Goal: Information Seeking & Learning: Compare options

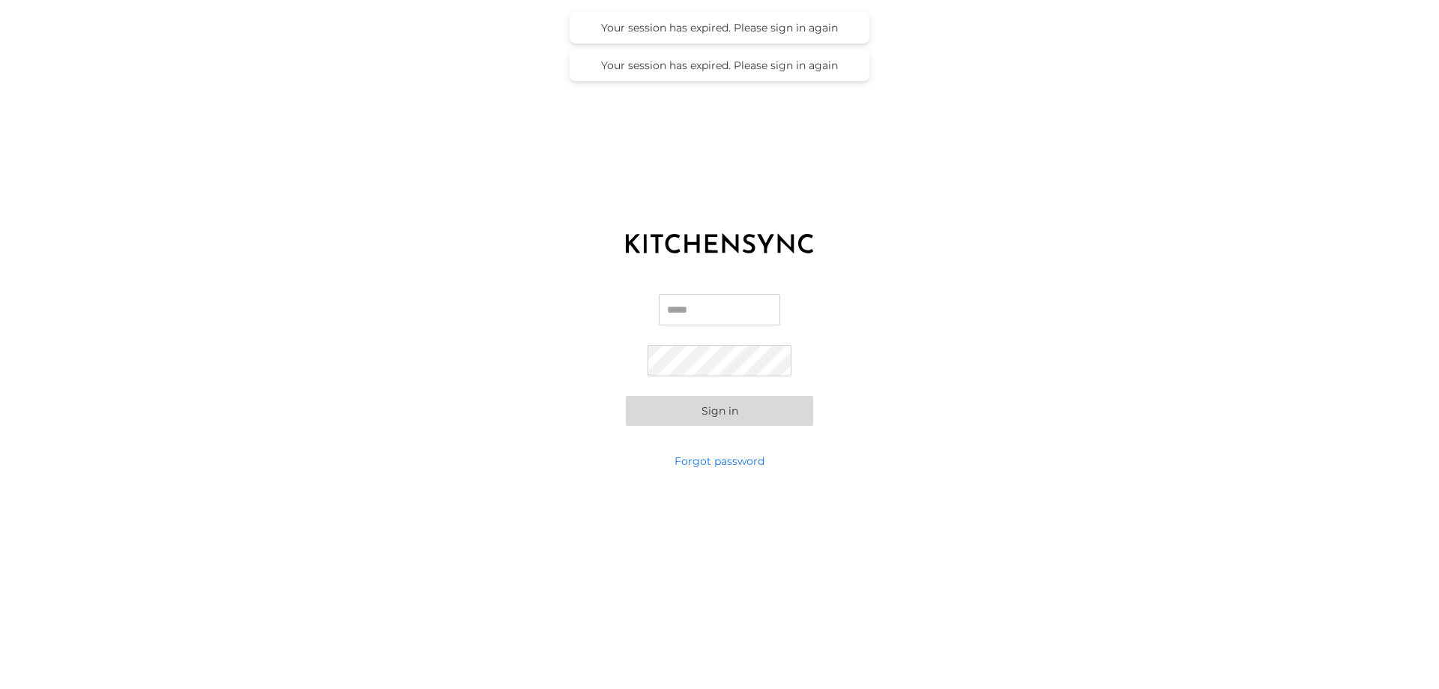
click at [741, 314] on input "Email" at bounding box center [719, 309] width 121 height 31
click at [722, 409] on button "Sign in" at bounding box center [719, 411] width 187 height 30
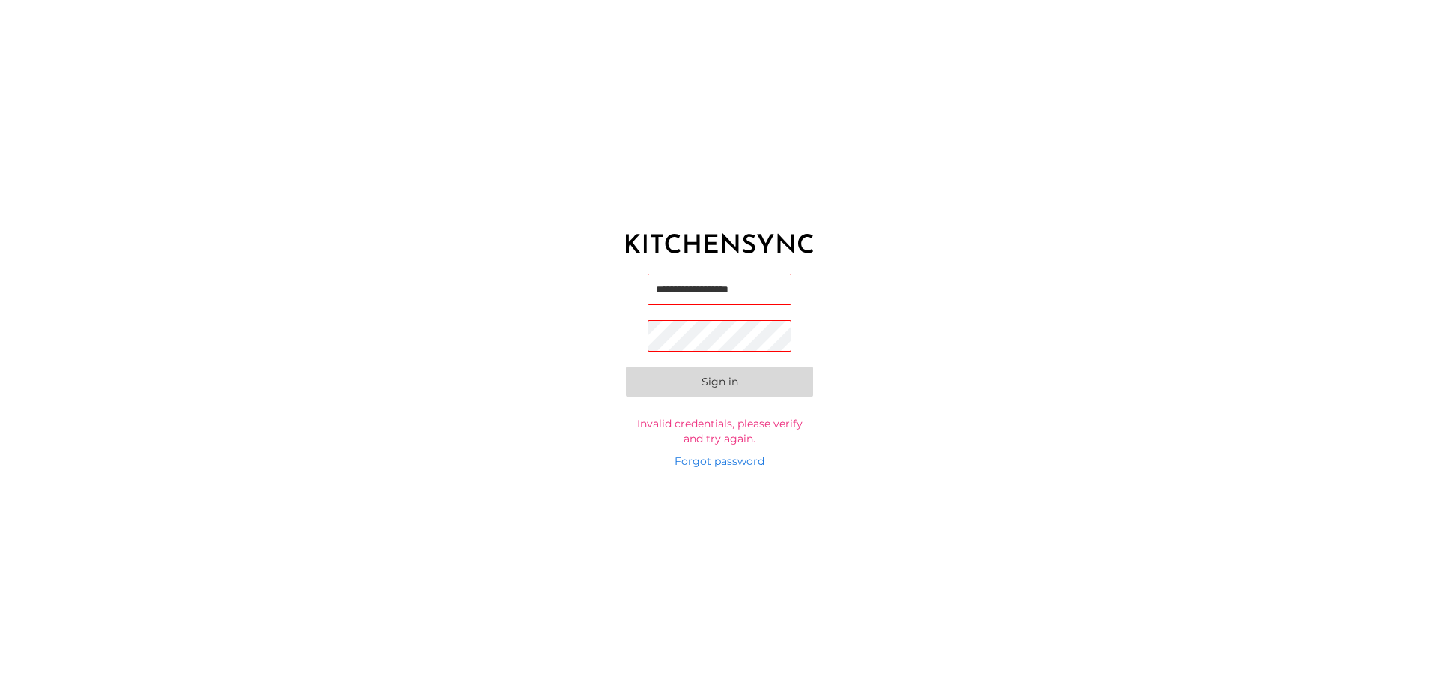
click at [787, 292] on input "**********" at bounding box center [720, 289] width 144 height 31
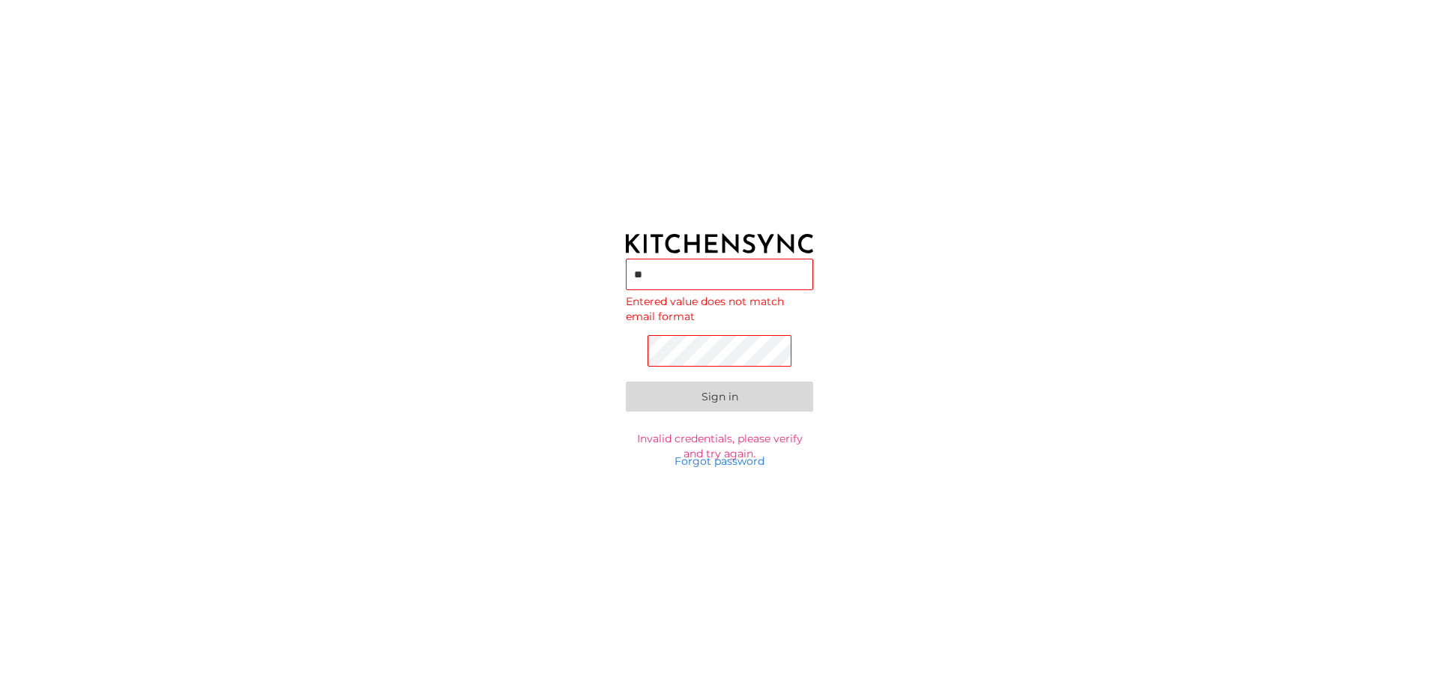
type input "*"
click at [745, 278] on input "*" at bounding box center [719, 274] width 187 height 31
type input "**********"
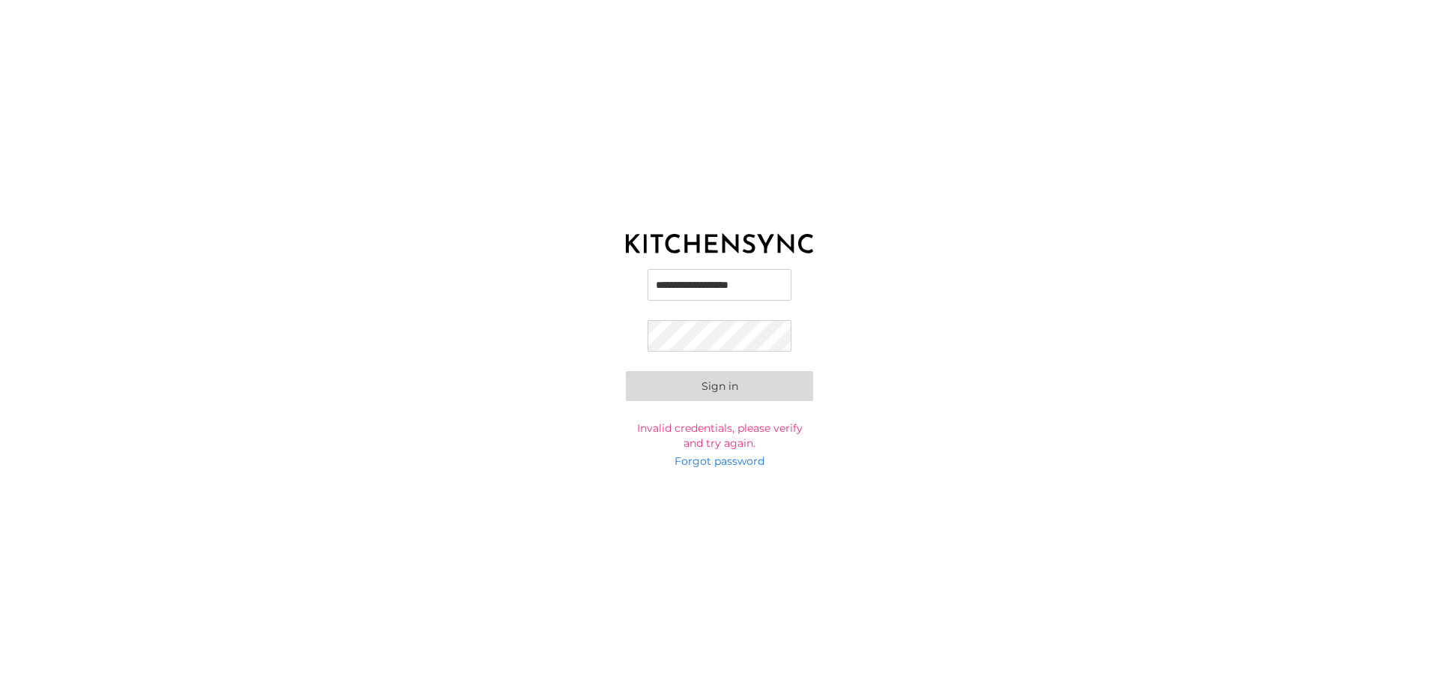
click at [696, 389] on button "Sign in" at bounding box center [719, 386] width 187 height 30
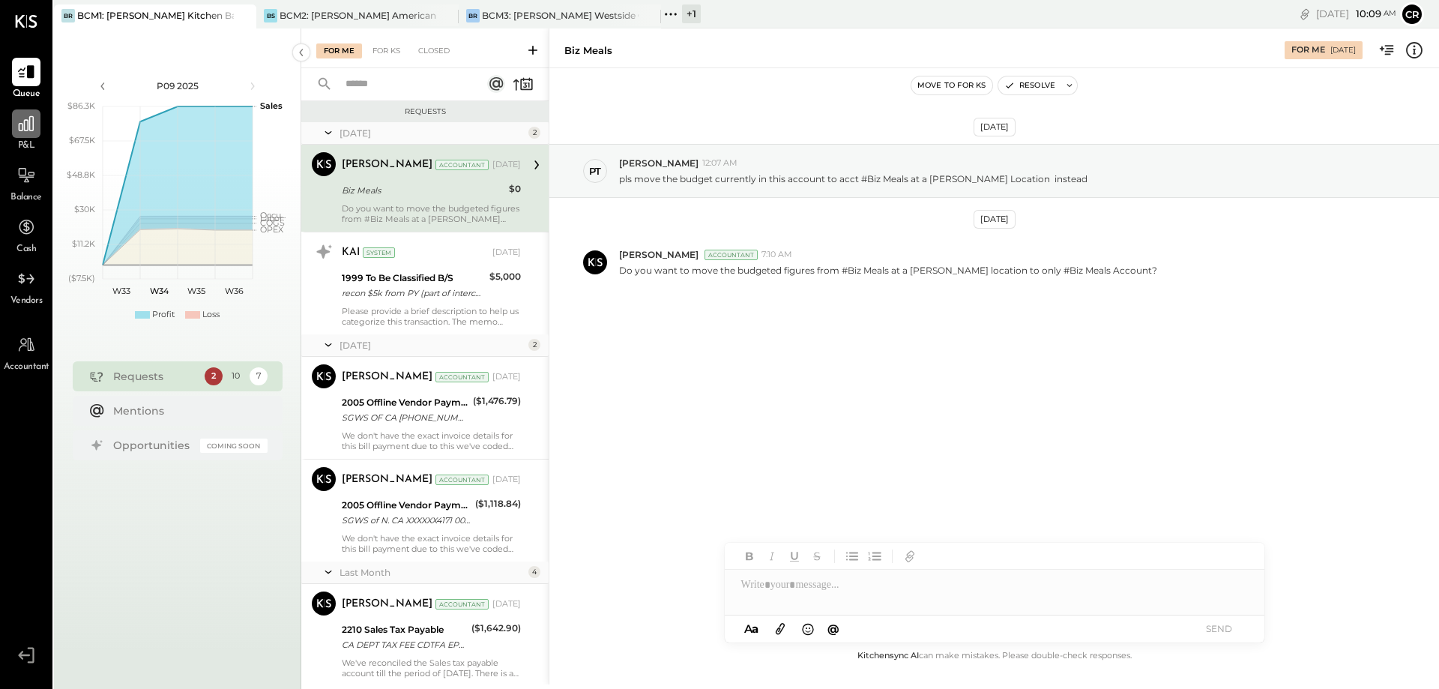
click at [29, 136] on div at bounding box center [26, 123] width 28 height 28
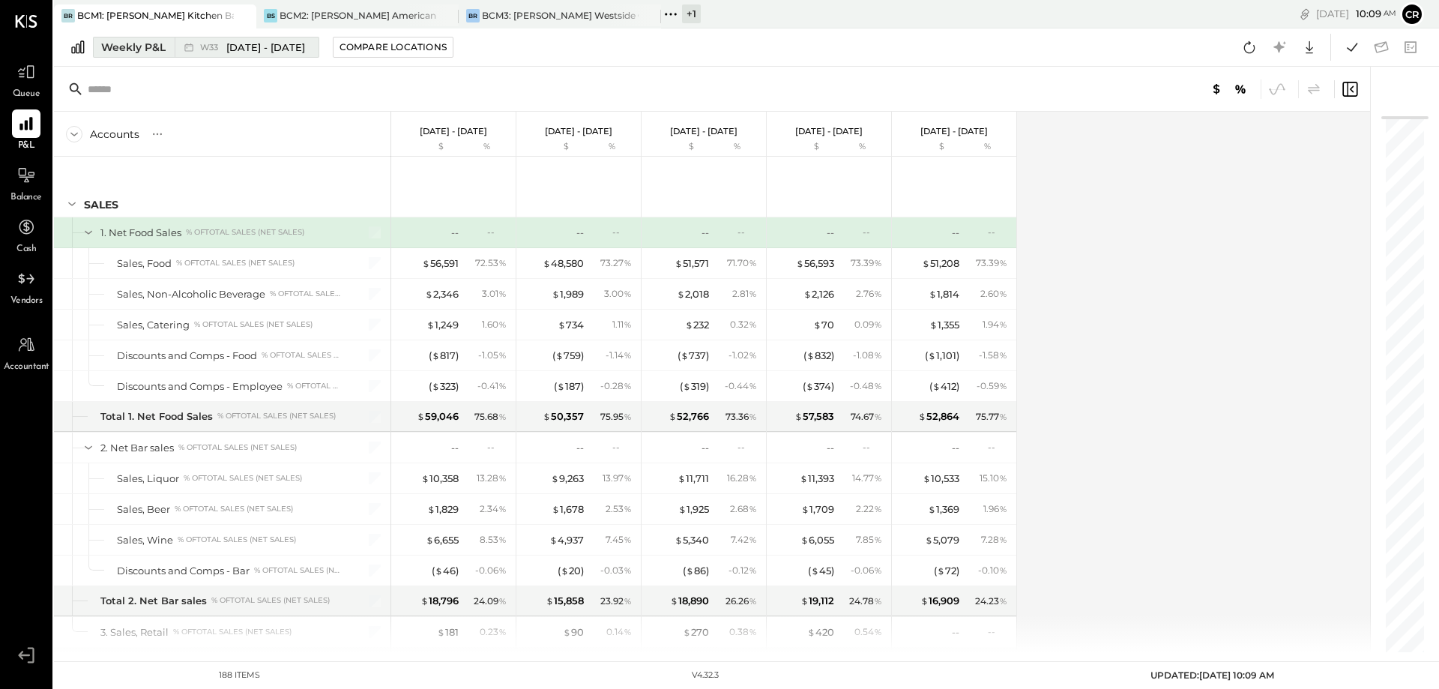
click at [159, 49] on div "Weekly P&L" at bounding box center [133, 47] width 64 height 15
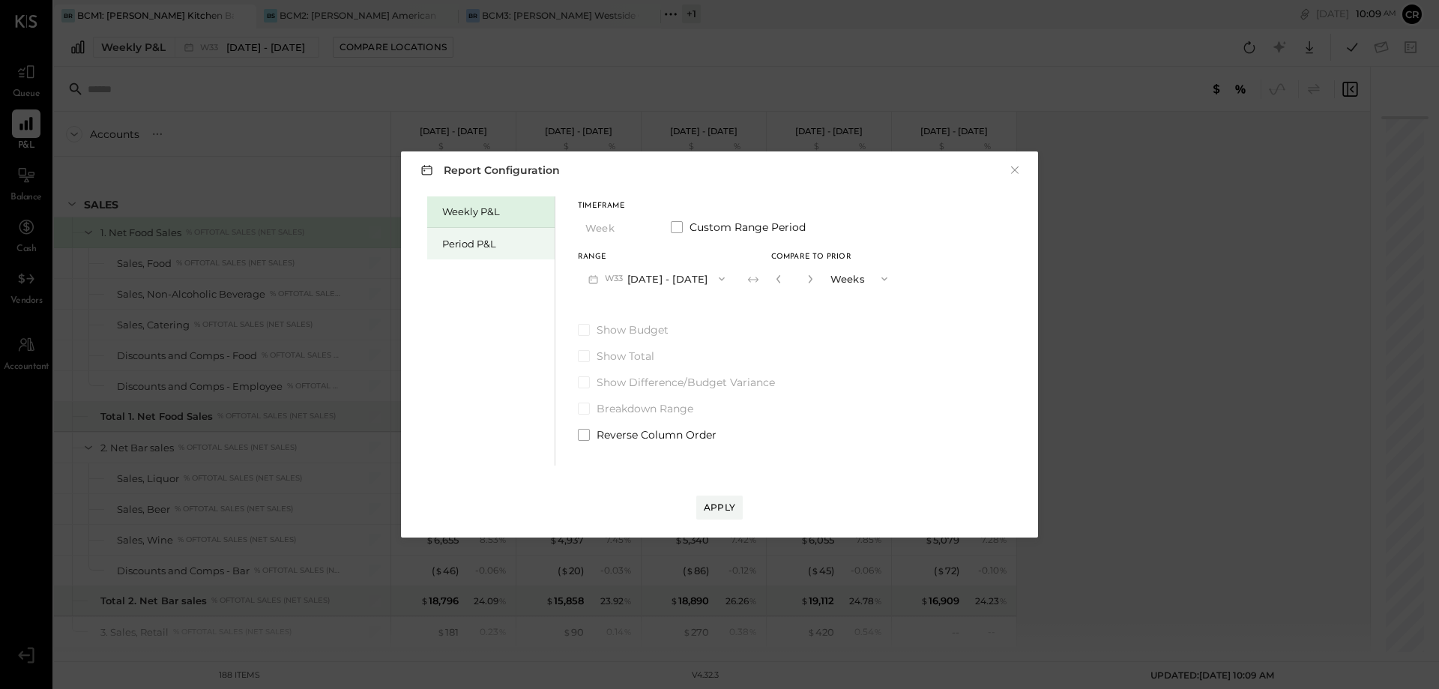
click at [451, 237] on div "Period P&L" at bounding box center [494, 244] width 105 height 14
click at [585, 329] on span at bounding box center [584, 330] width 12 height 12
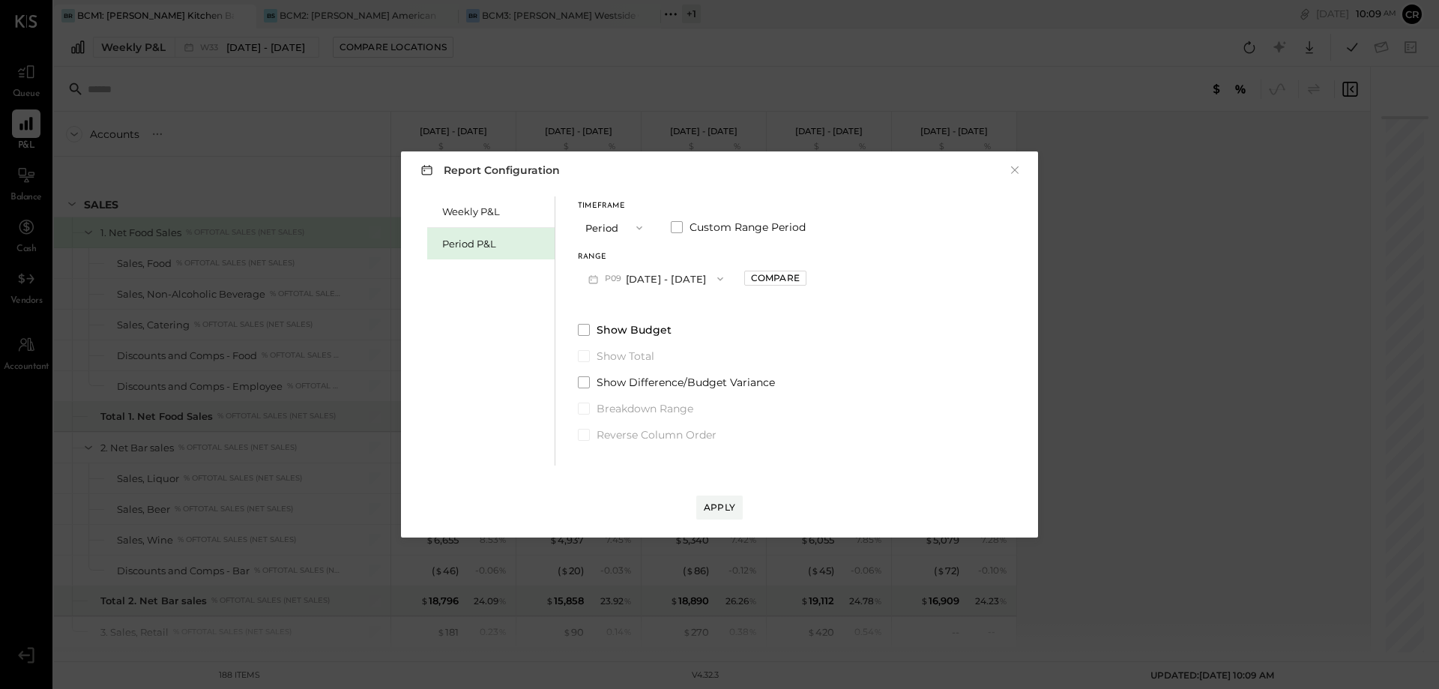
click at [677, 280] on button "P09 [DATE] - [DATE]" at bounding box center [656, 279] width 156 height 28
click at [664, 316] on span "[DATE] - [DATE]" at bounding box center [648, 312] width 71 height 13
click at [719, 501] on div "Apply" at bounding box center [719, 507] width 31 height 13
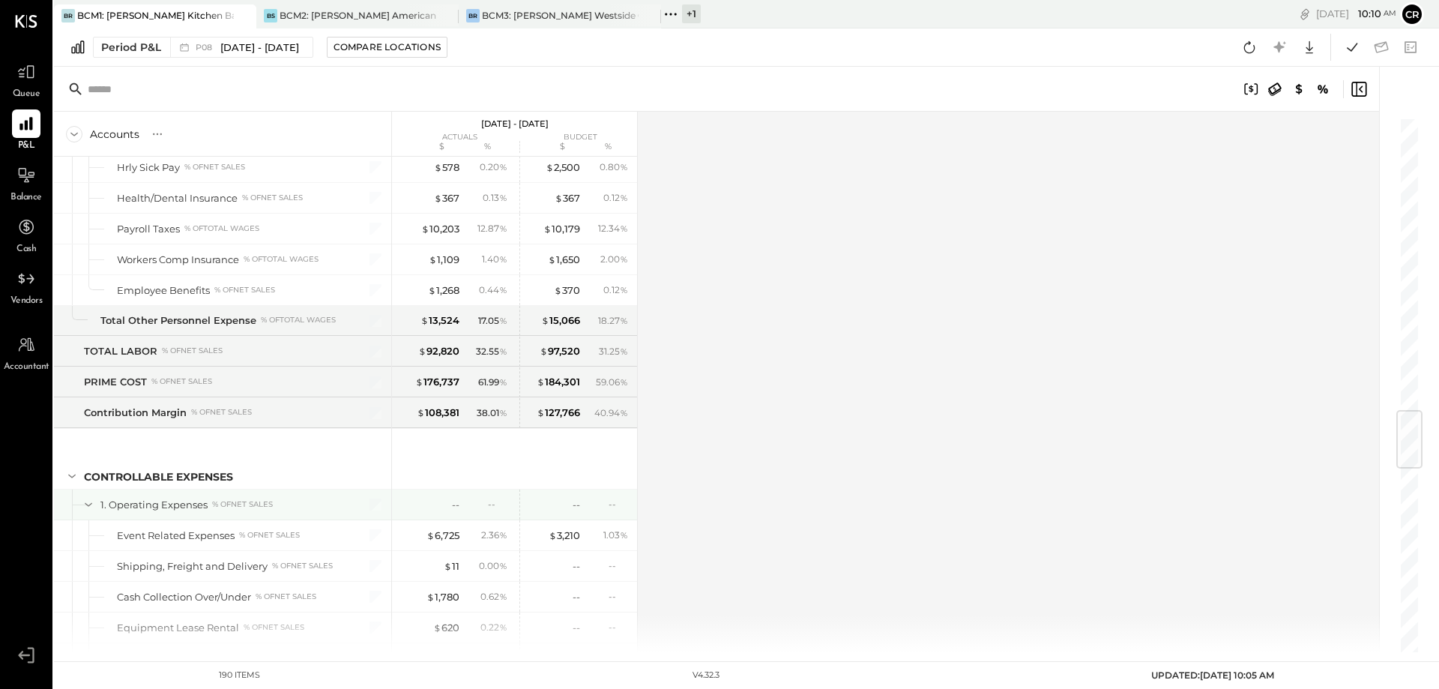
scroll to position [2473, 0]
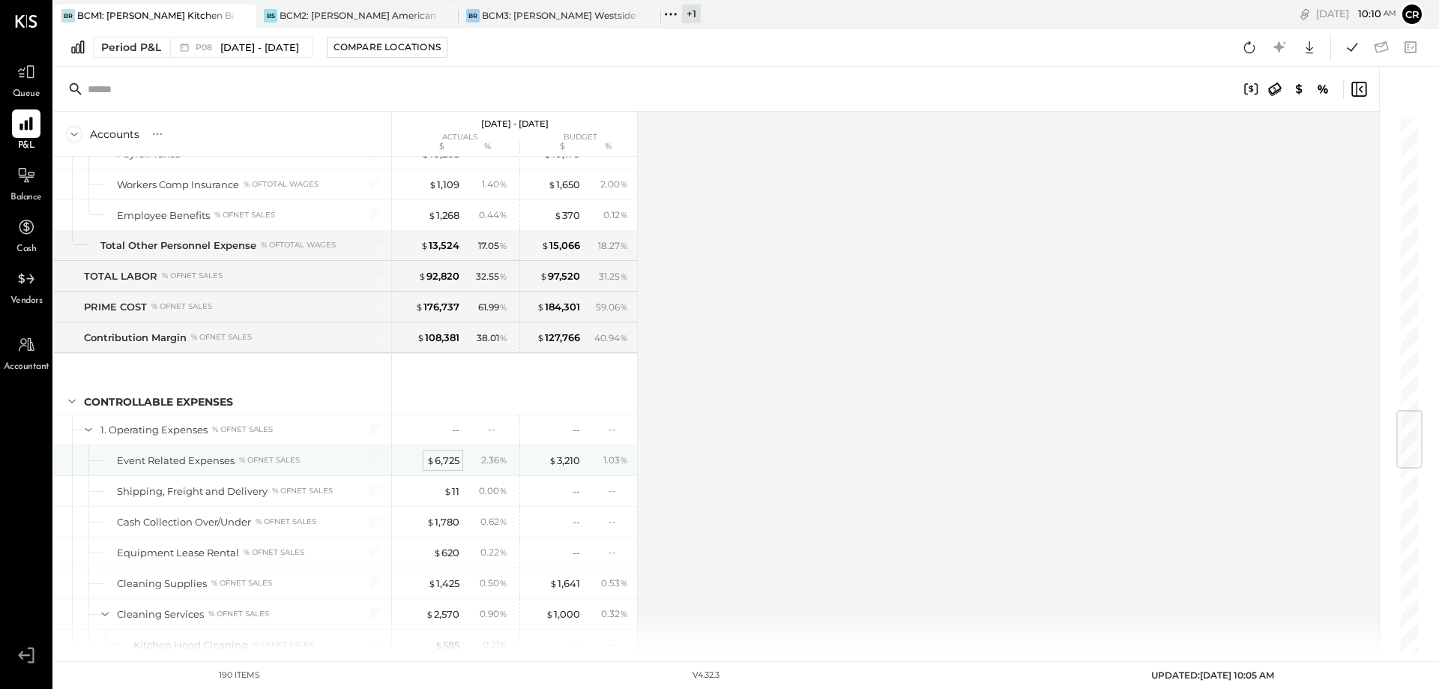
click at [439, 459] on div "$ 6,725" at bounding box center [442, 460] width 33 height 14
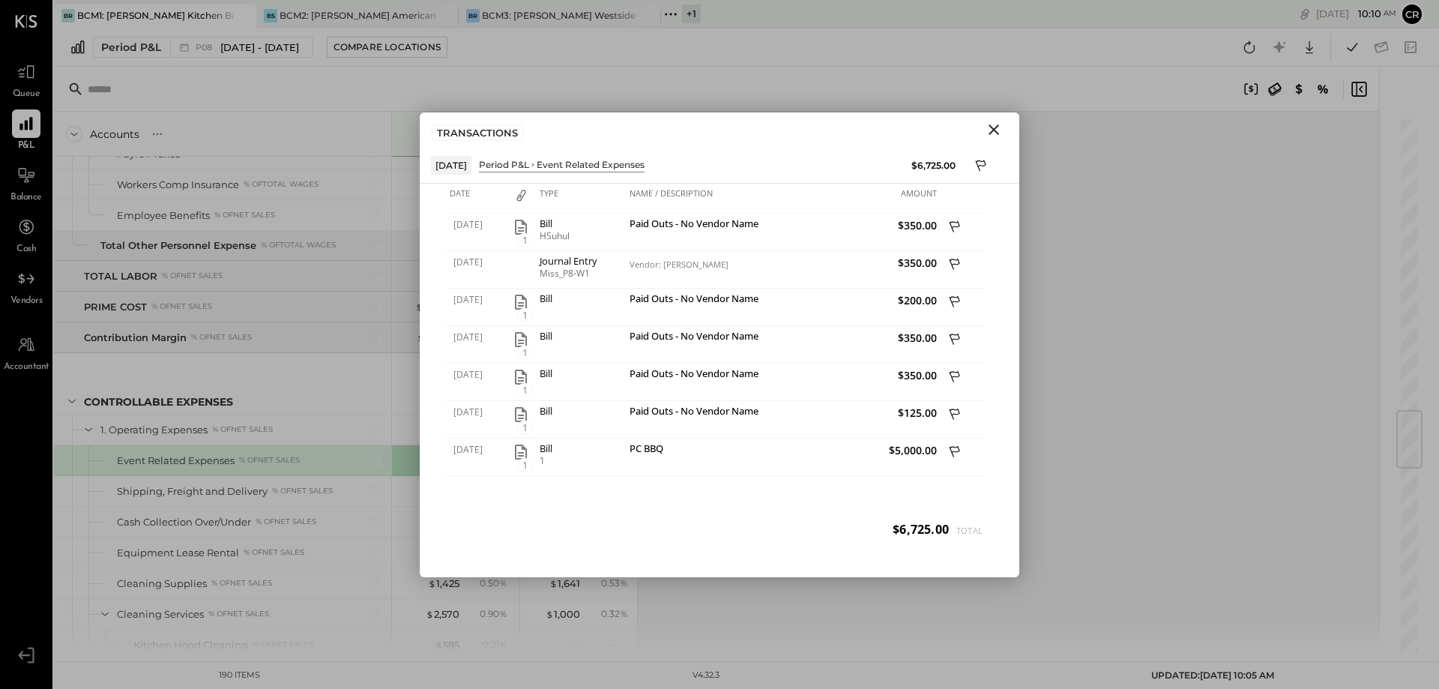
click at [995, 133] on icon "Close" at bounding box center [994, 130] width 18 height 18
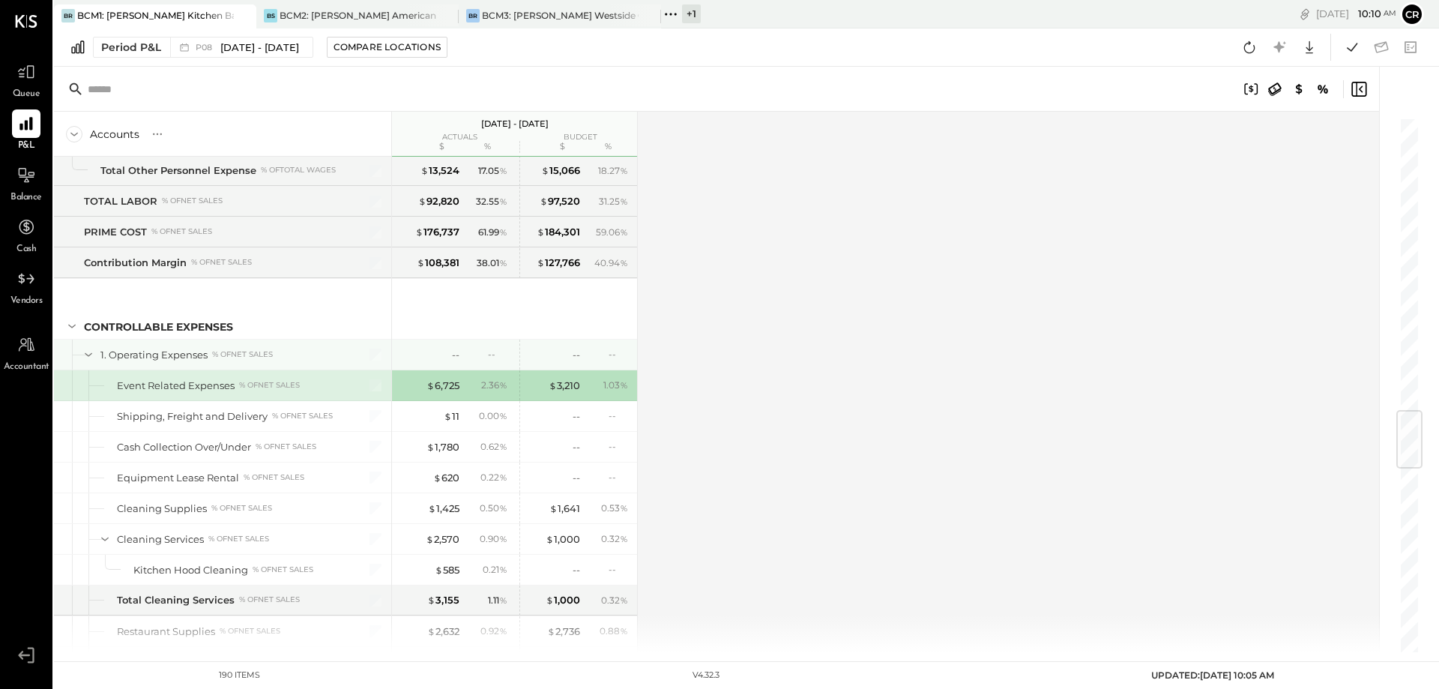
scroll to position [2698, 0]
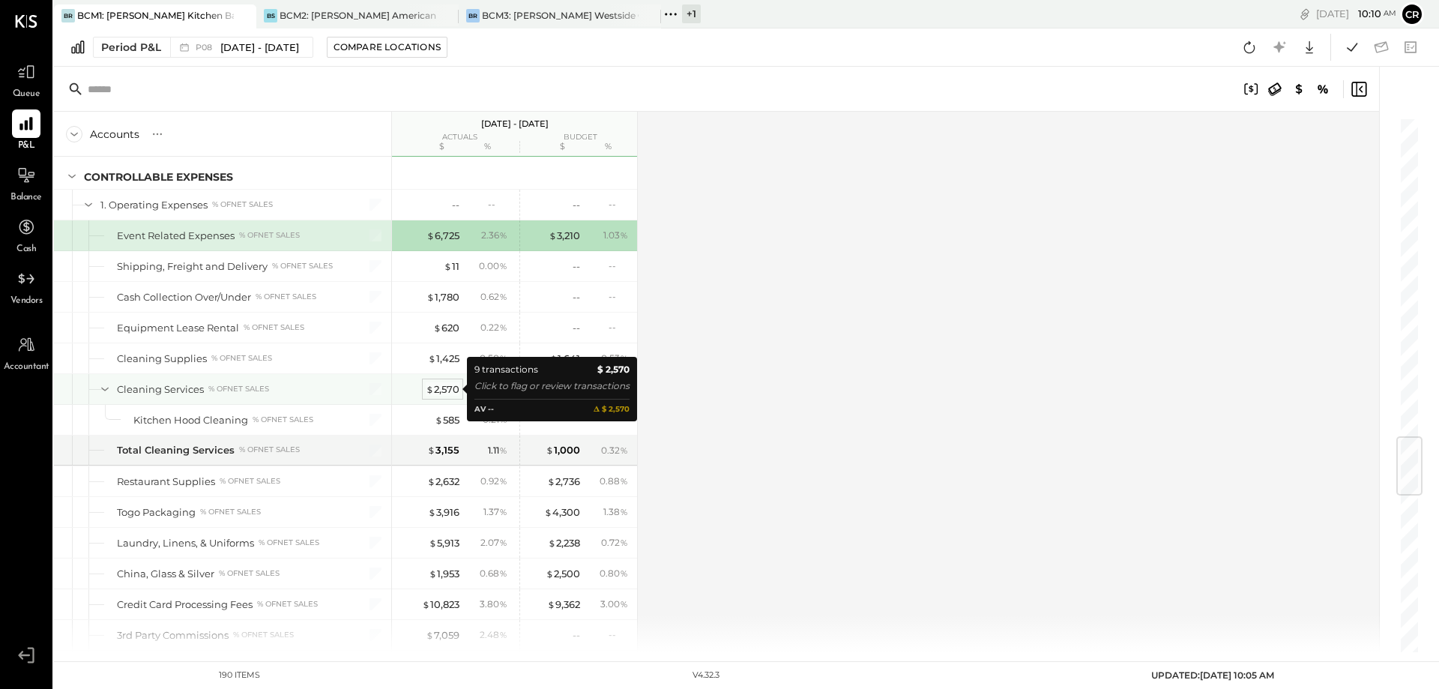
click at [442, 390] on div "$ 2,570" at bounding box center [443, 389] width 34 height 14
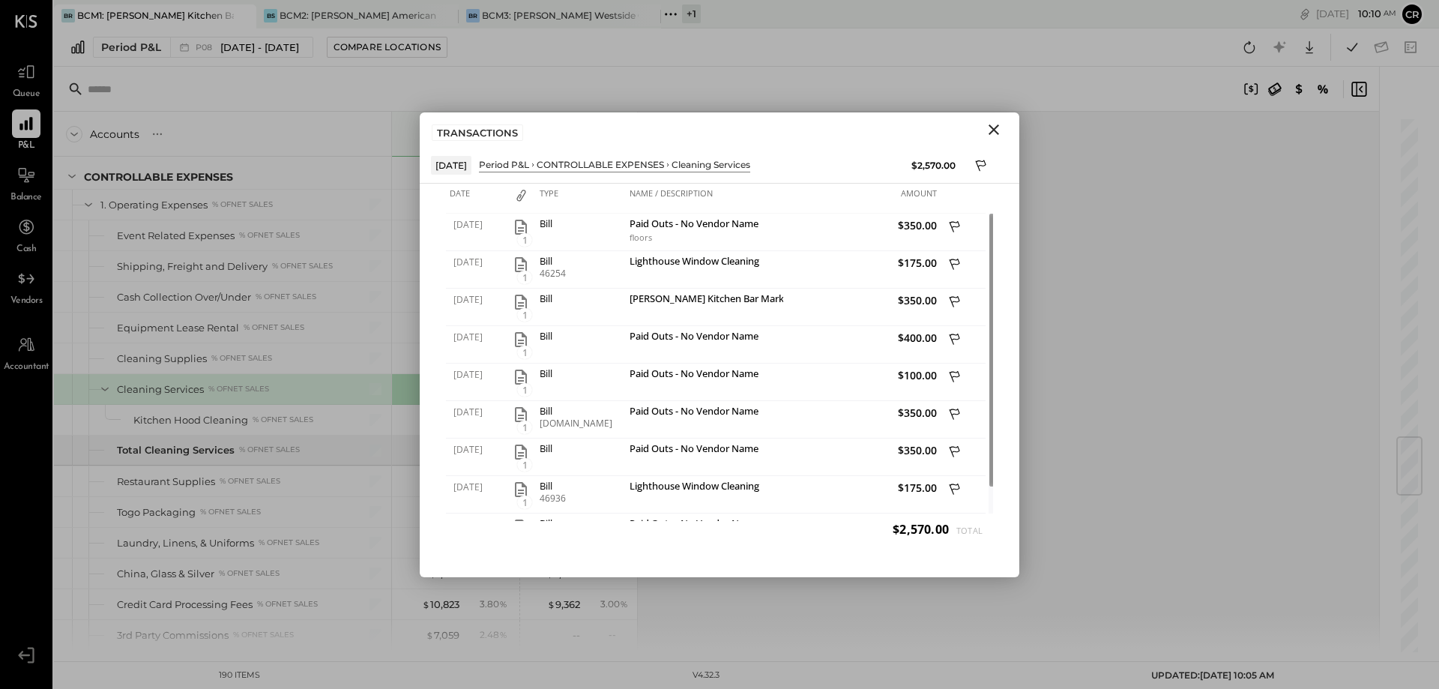
click at [1001, 130] on icon "Close" at bounding box center [994, 130] width 18 height 18
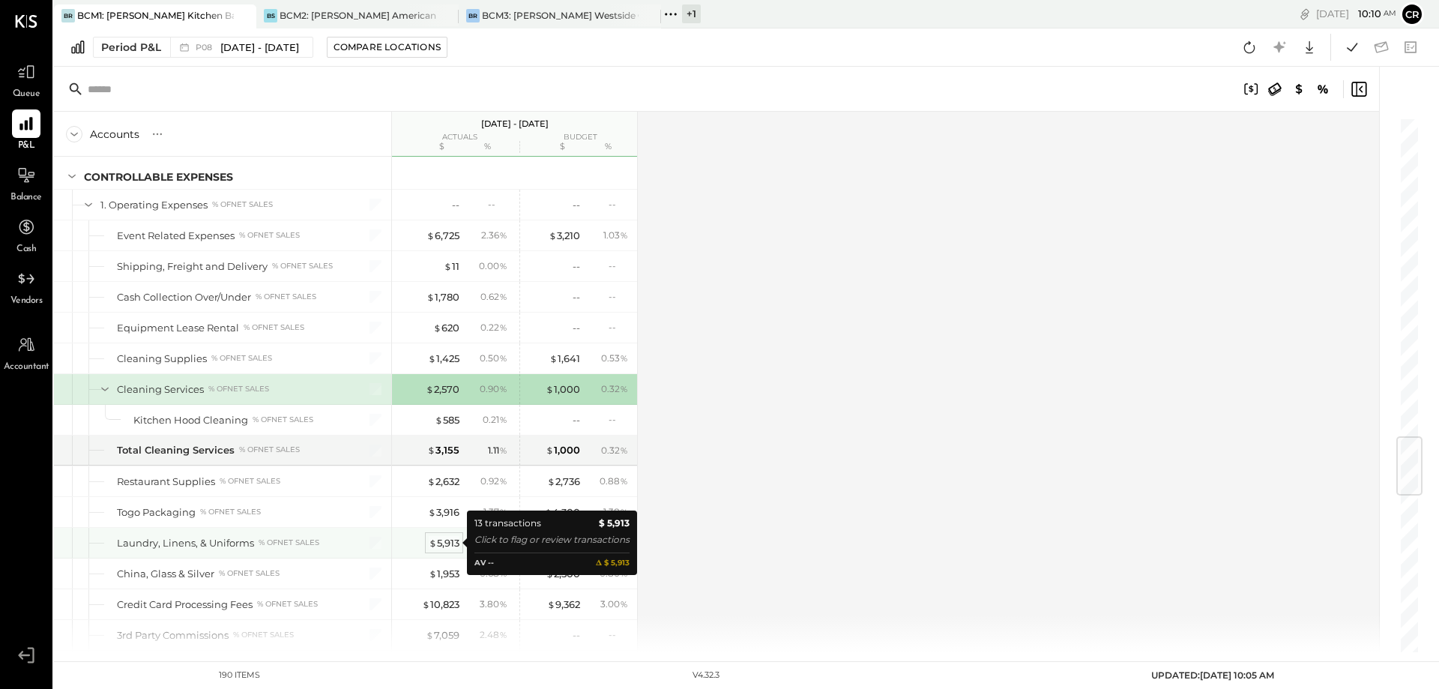
click at [441, 537] on div "$ 5,913" at bounding box center [444, 543] width 31 height 14
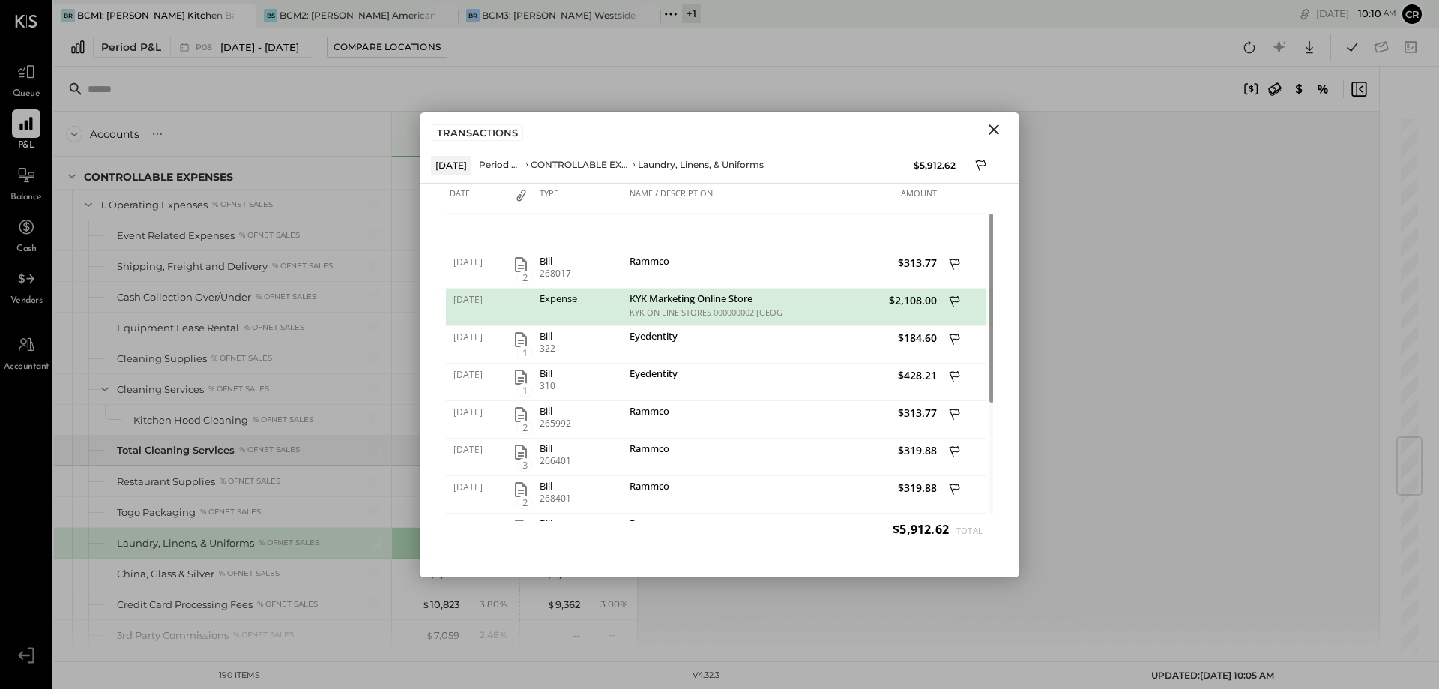
click at [673, 309] on div "KYK ON LINE STORES 000000002 [GEOGRAPHIC_DATA]" at bounding box center [705, 312] width 150 height 10
click at [996, 129] on icon "Close" at bounding box center [994, 130] width 18 height 18
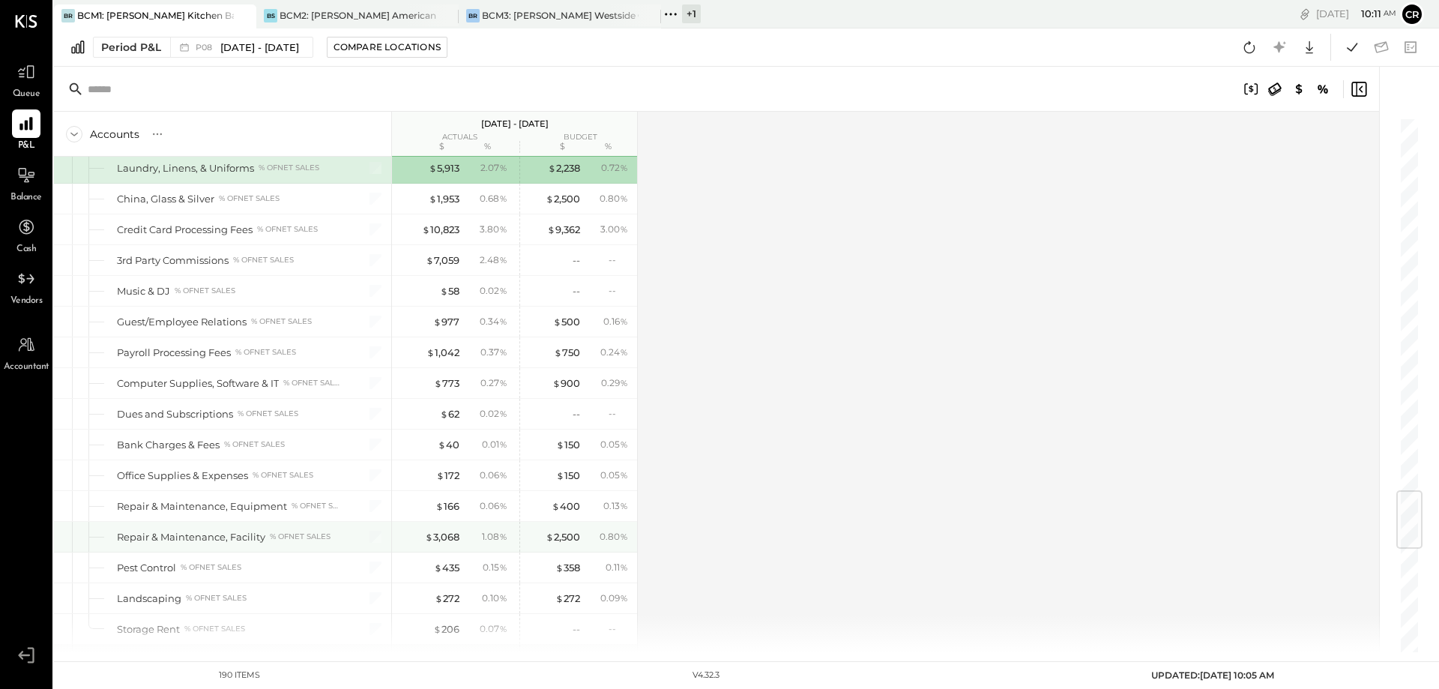
scroll to position [3148, 0]
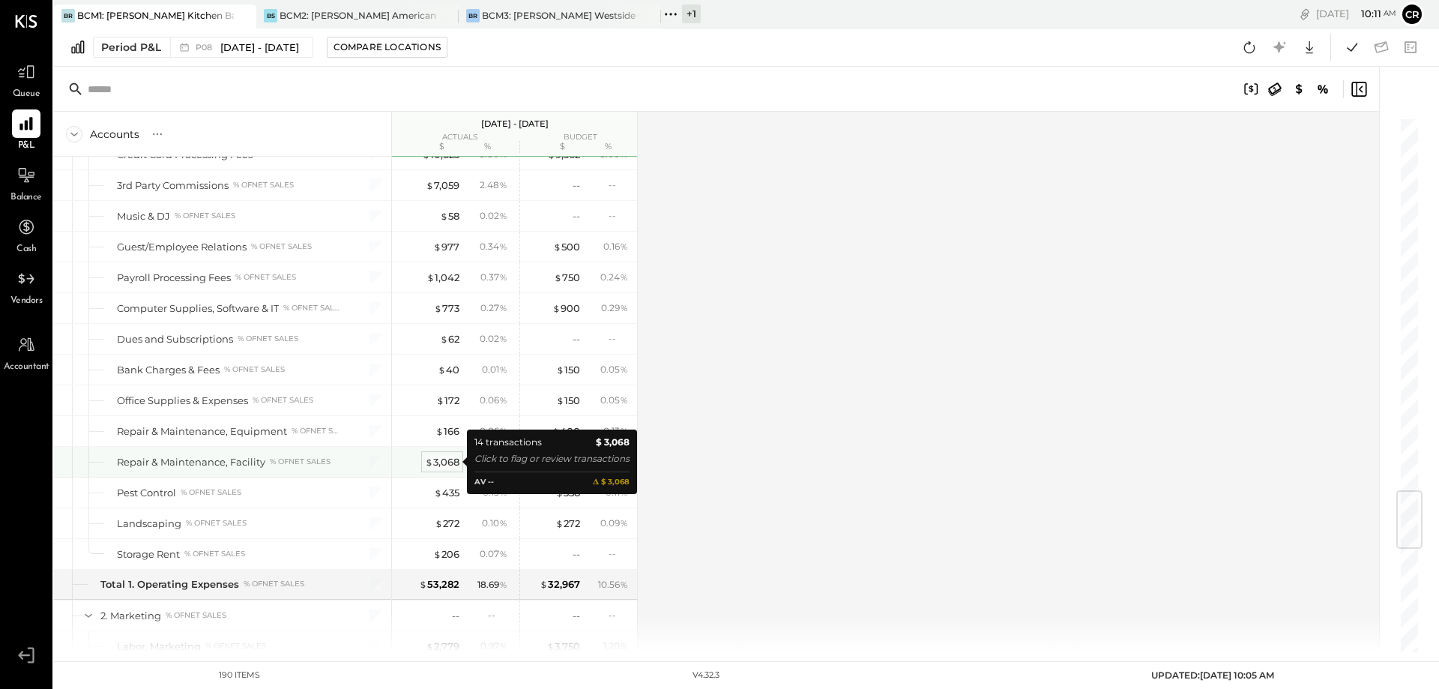
click at [436, 464] on div "$ 3,068" at bounding box center [442, 462] width 34 height 14
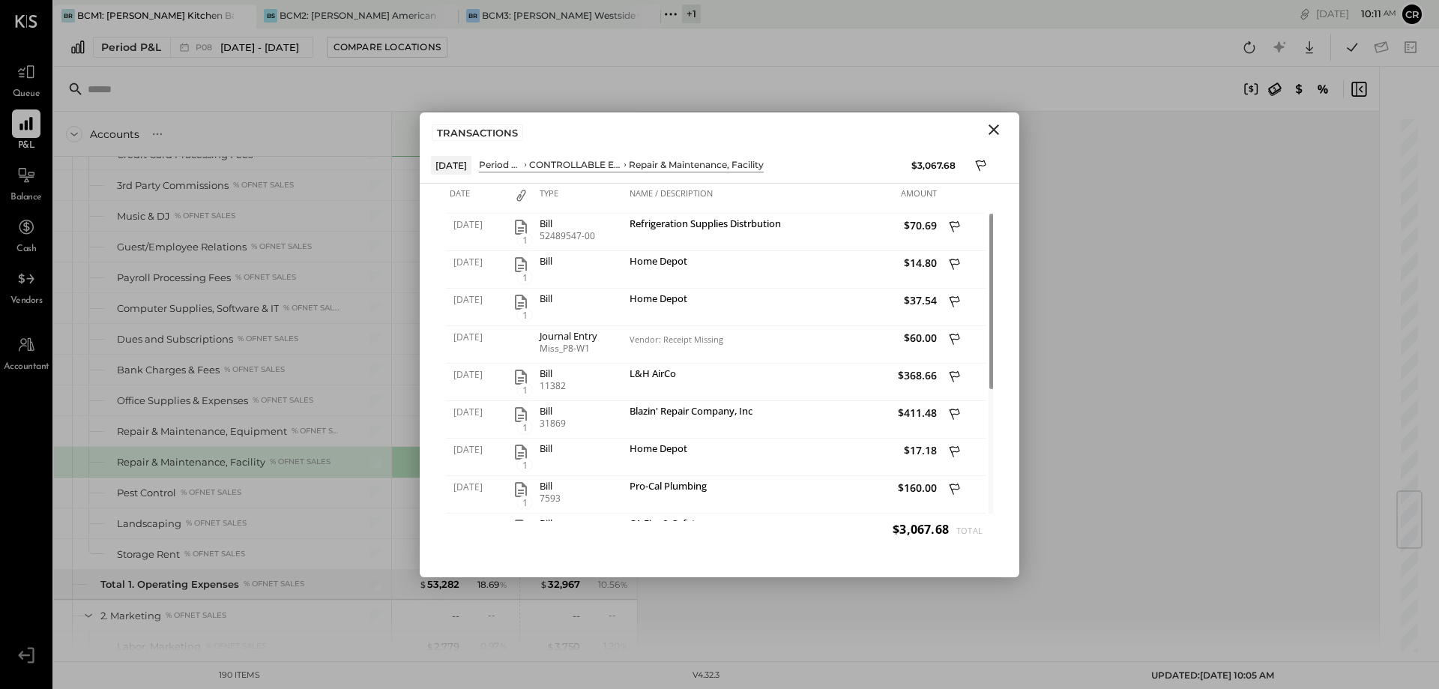
click at [997, 127] on icon "Close" at bounding box center [994, 129] width 10 height 10
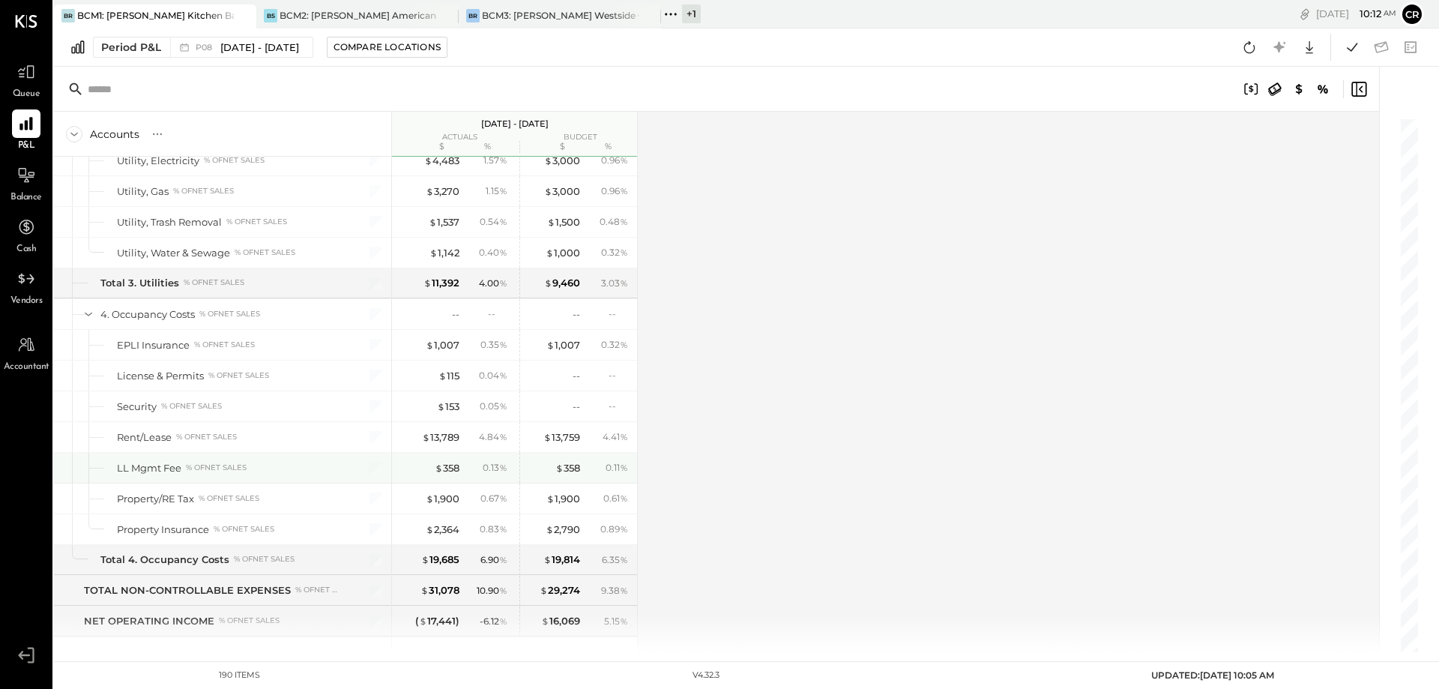
scroll to position [4572, 0]
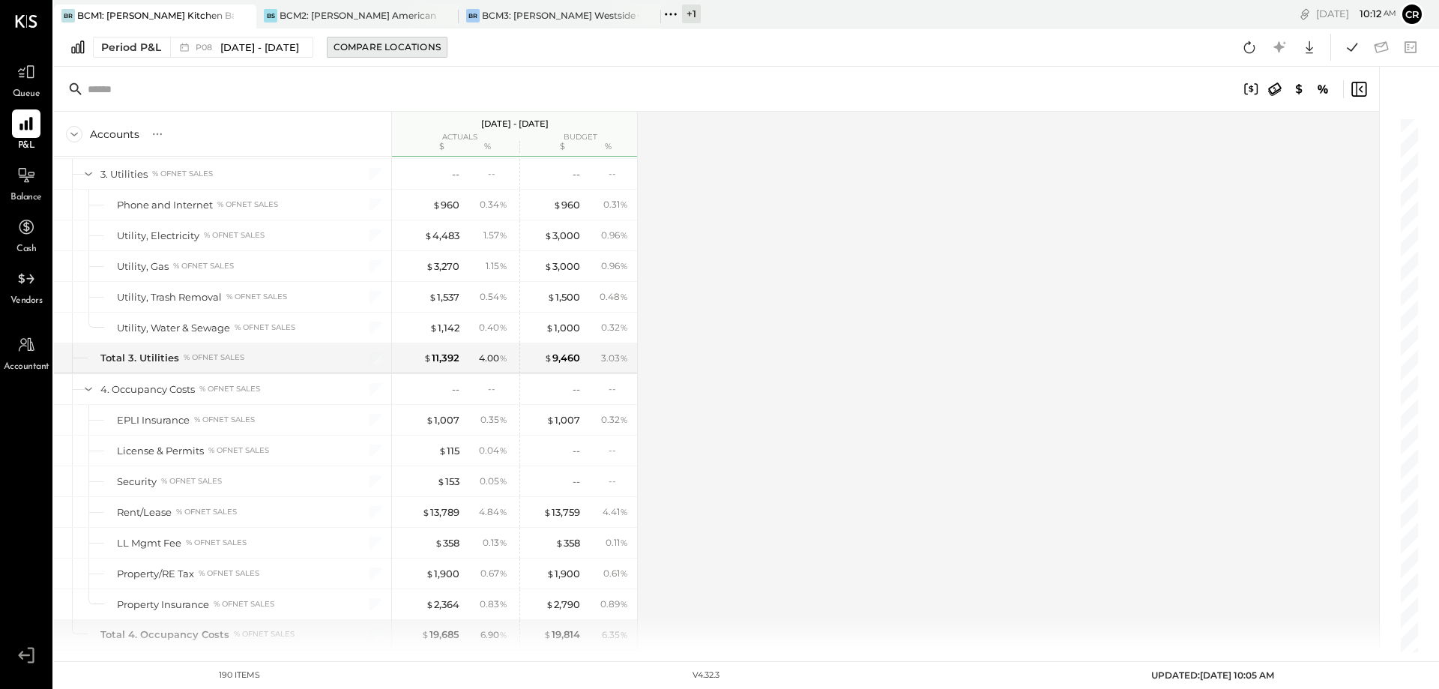
click at [415, 48] on div "Compare Locations" at bounding box center [387, 46] width 107 height 13
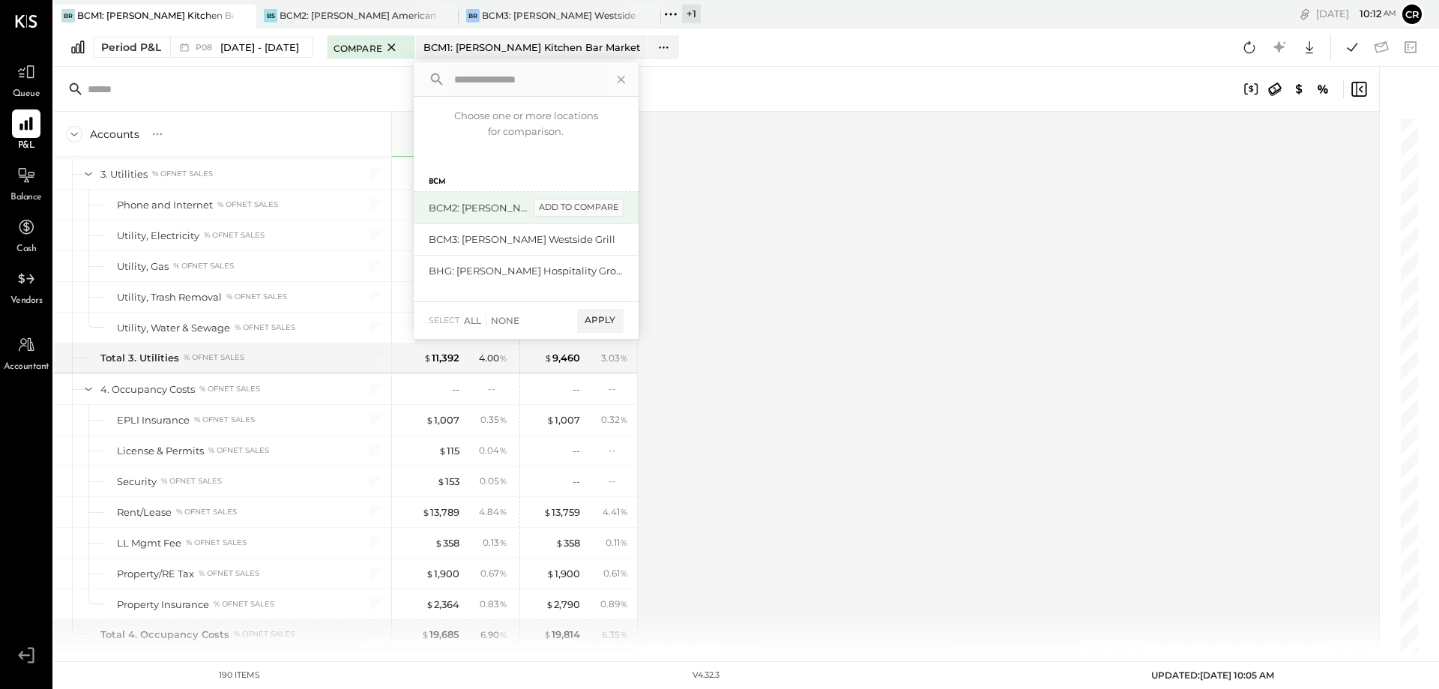
click at [582, 205] on div "add to compare" at bounding box center [579, 208] width 90 height 18
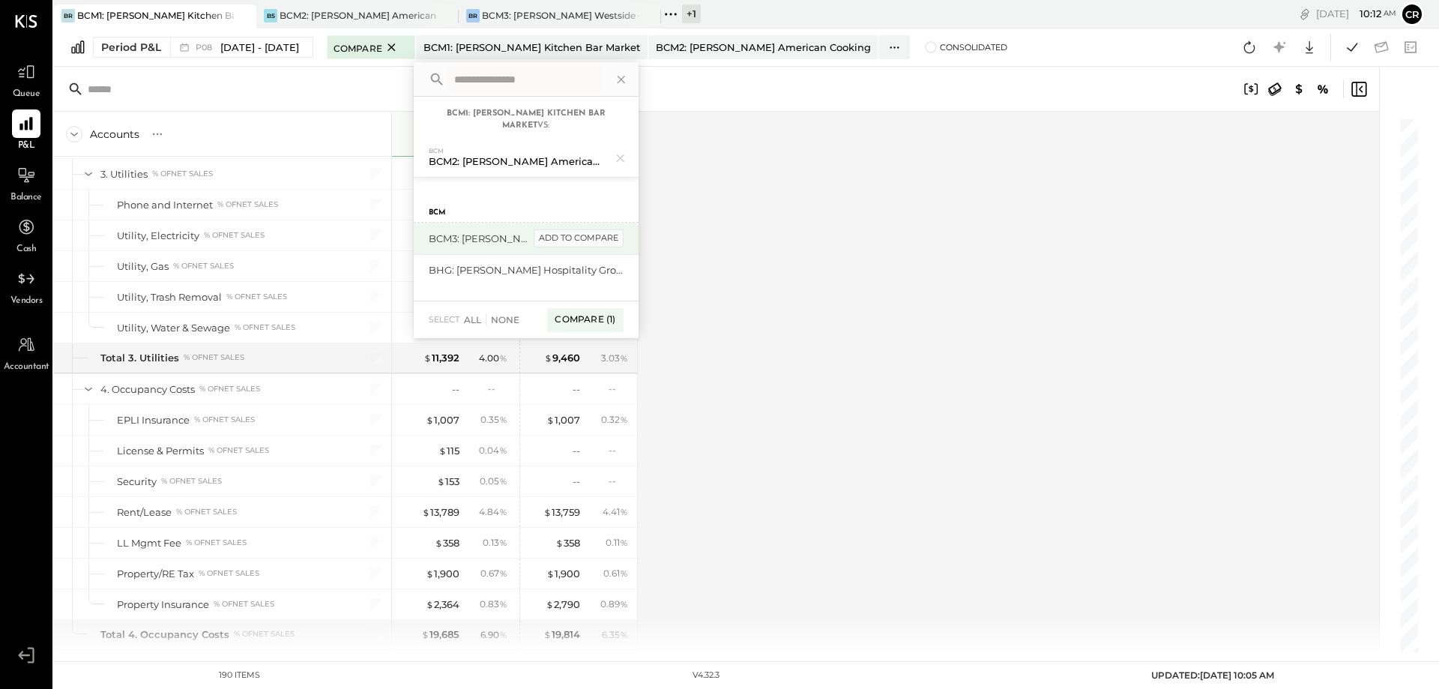
click at [581, 235] on div "add to compare" at bounding box center [579, 238] width 90 height 18
click at [586, 323] on div "Compare (2)" at bounding box center [584, 326] width 78 height 24
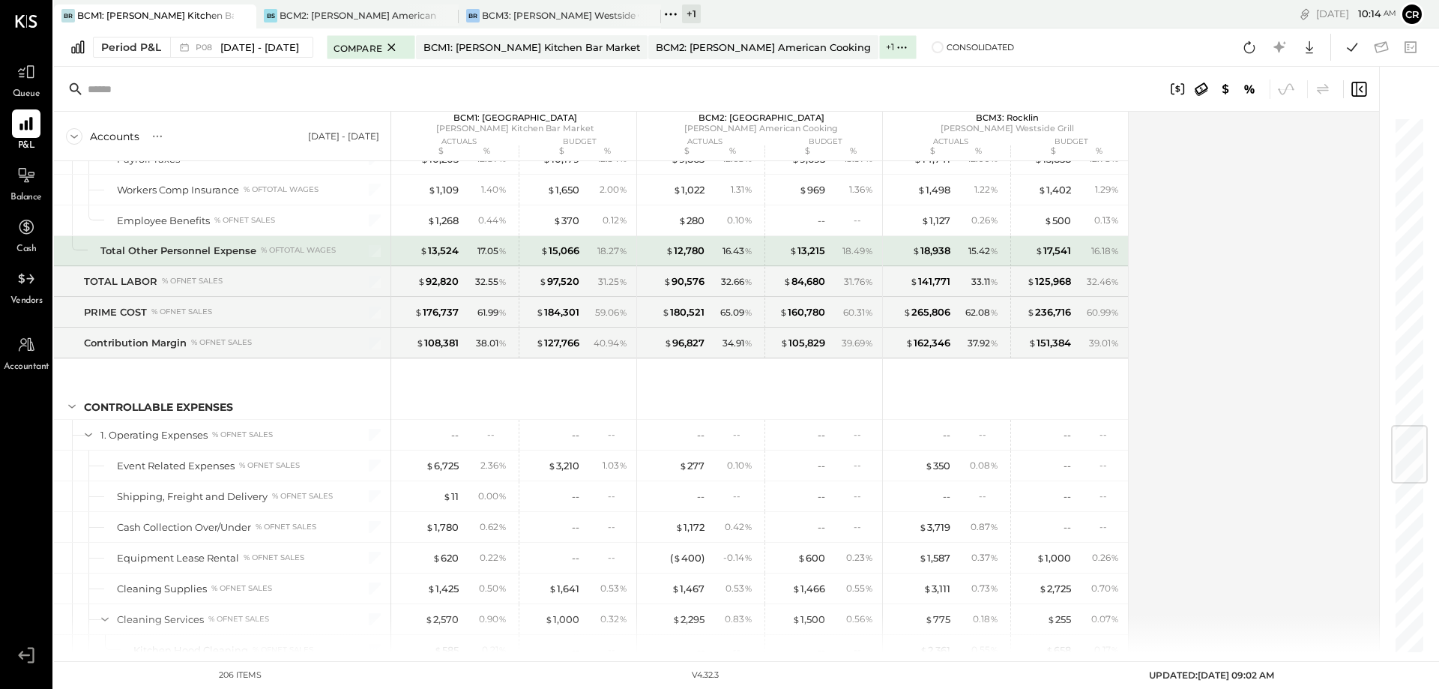
scroll to position [2521, 0]
